Goal: Task Accomplishment & Management: Complete application form

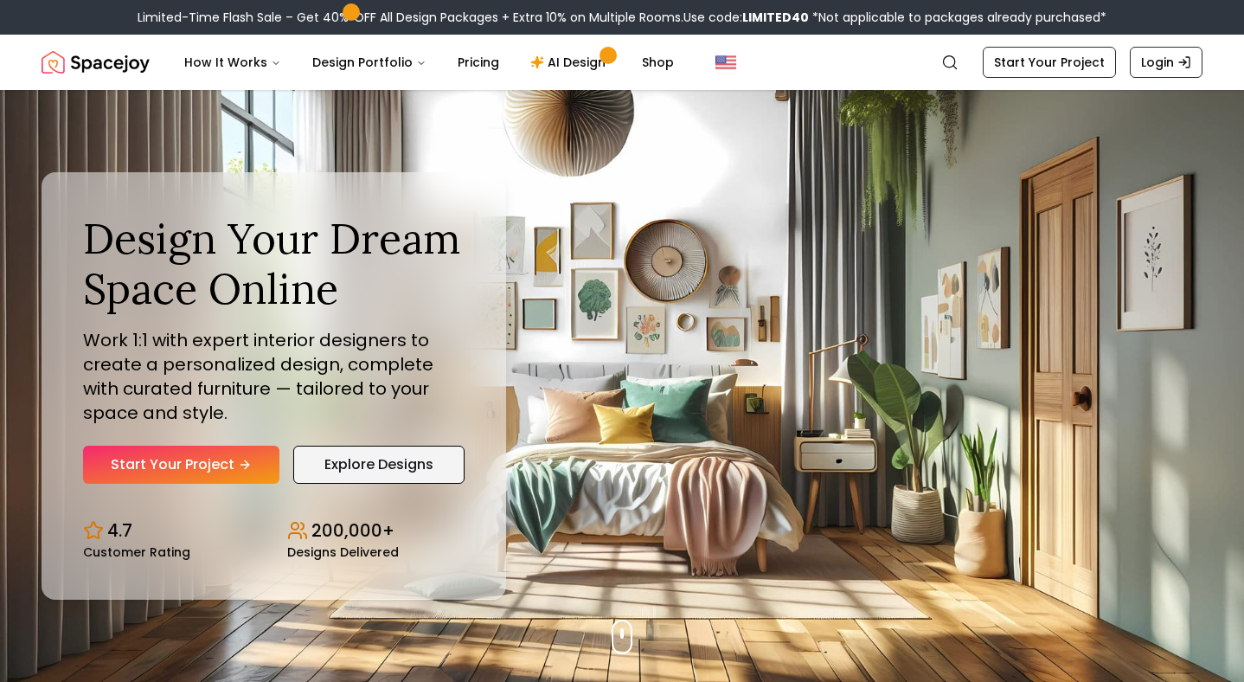
click at [357, 462] on link "Explore Designs" at bounding box center [378, 465] width 171 height 38
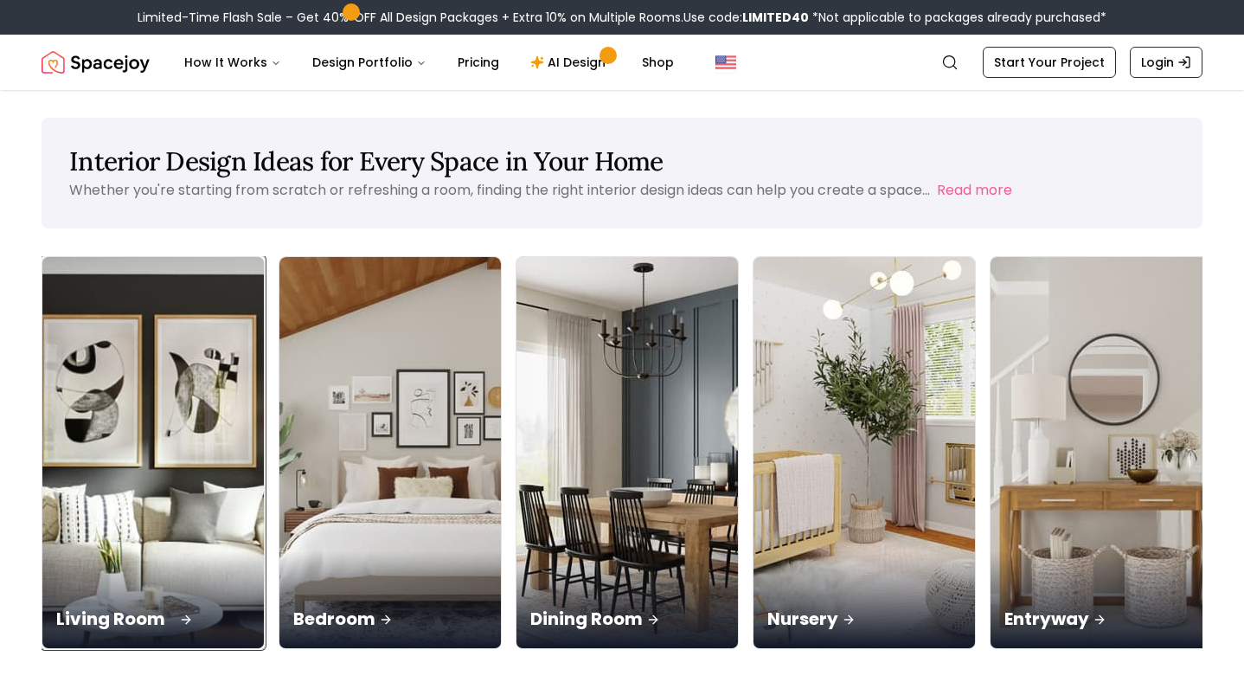
click at [151, 393] on img at bounding box center [153, 452] width 233 height 411
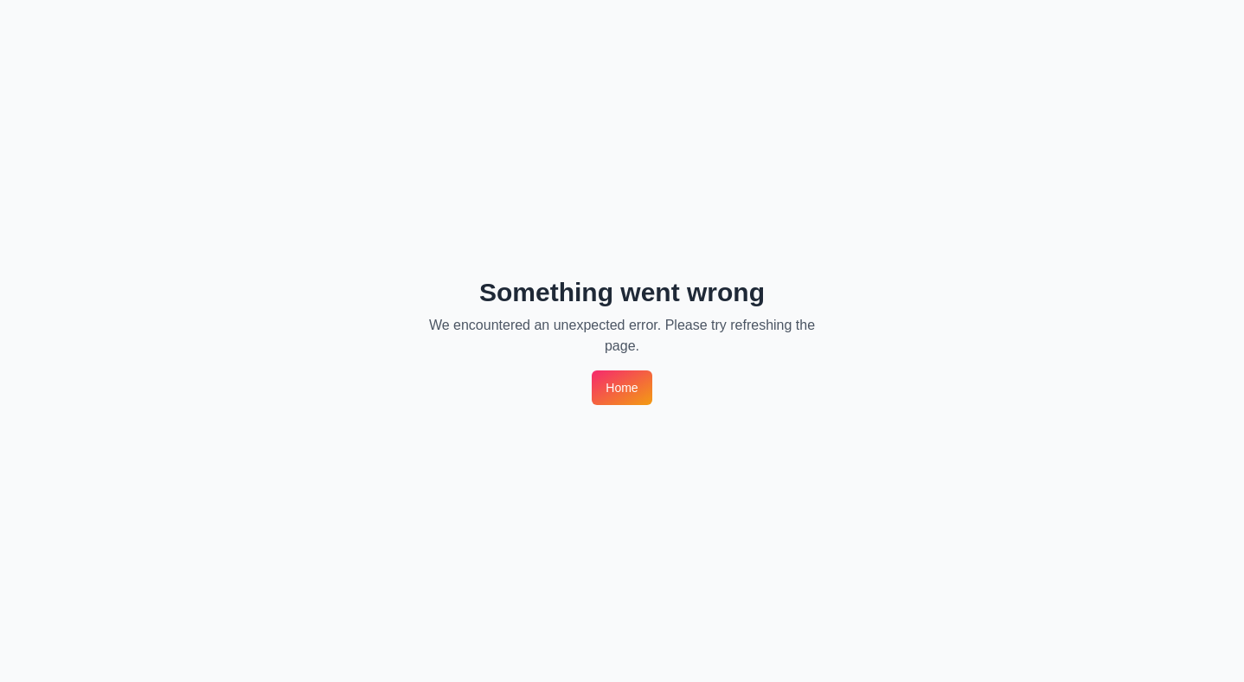
click at [628, 391] on link "Home" at bounding box center [622, 387] width 60 height 35
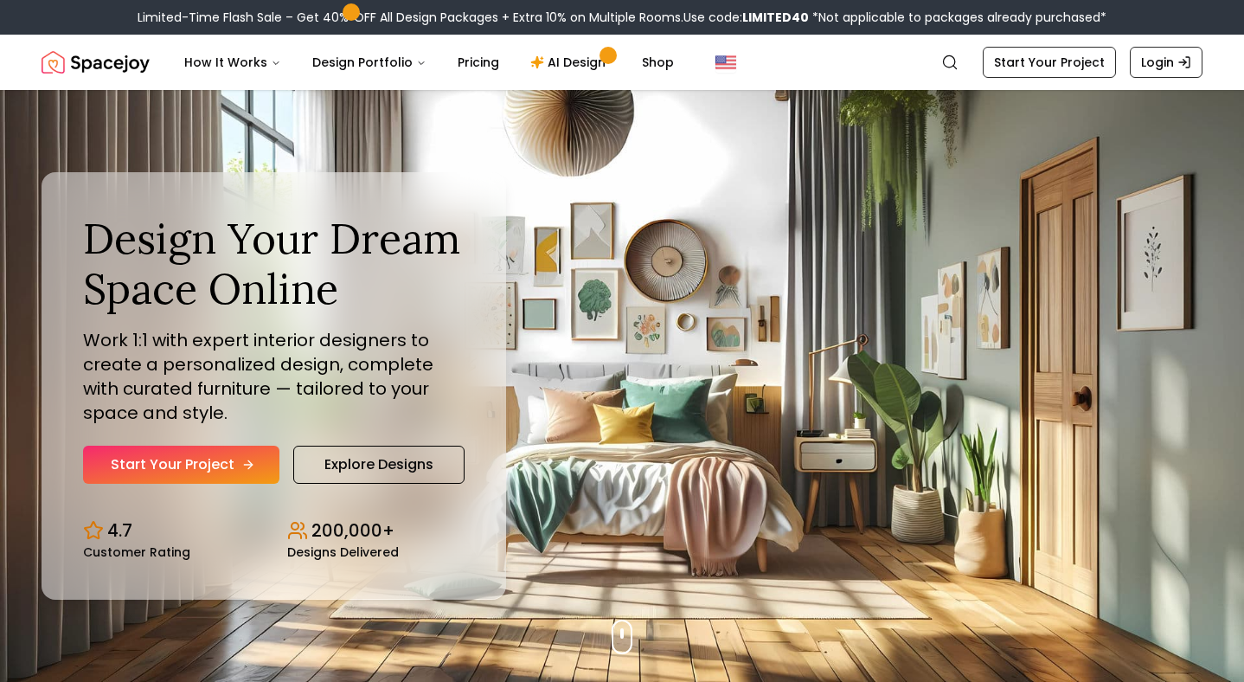
click at [180, 460] on link "Start Your Project" at bounding box center [181, 465] width 196 height 38
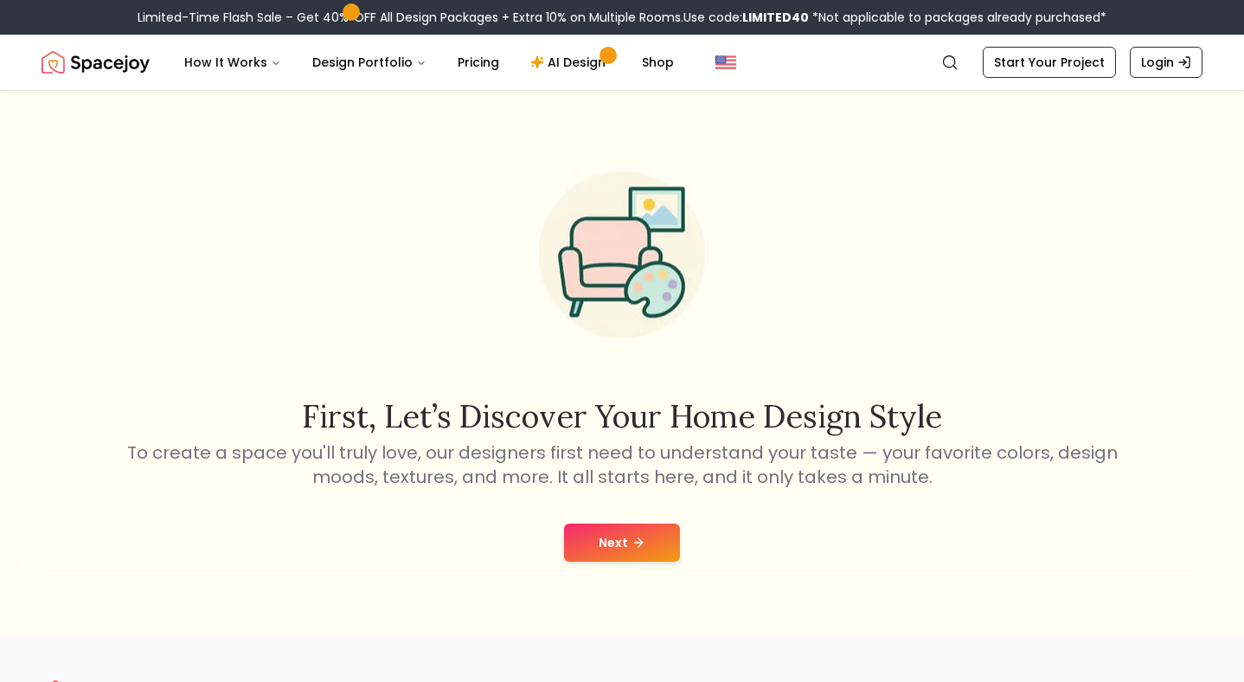
click at [620, 522] on div "Next" at bounding box center [622, 543] width 1217 height 66
click at [627, 541] on button "Next" at bounding box center [622, 543] width 116 height 38
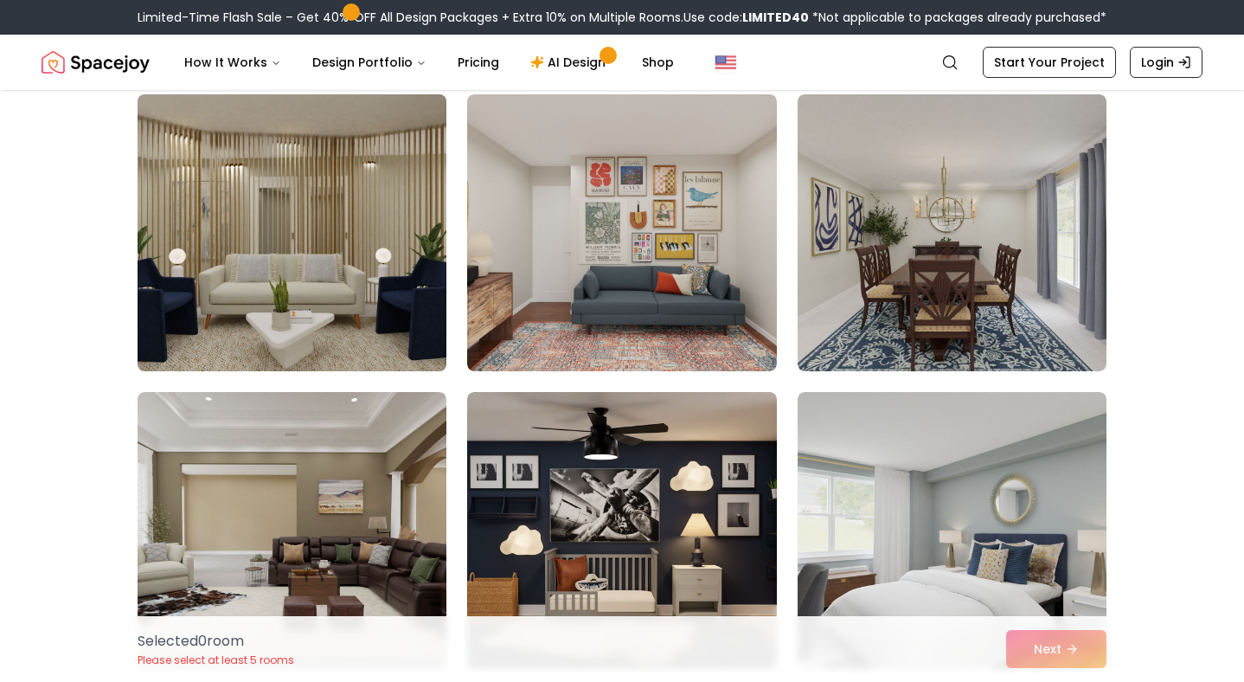
scroll to position [142, 0]
